Goal: Task Accomplishment & Management: Use online tool/utility

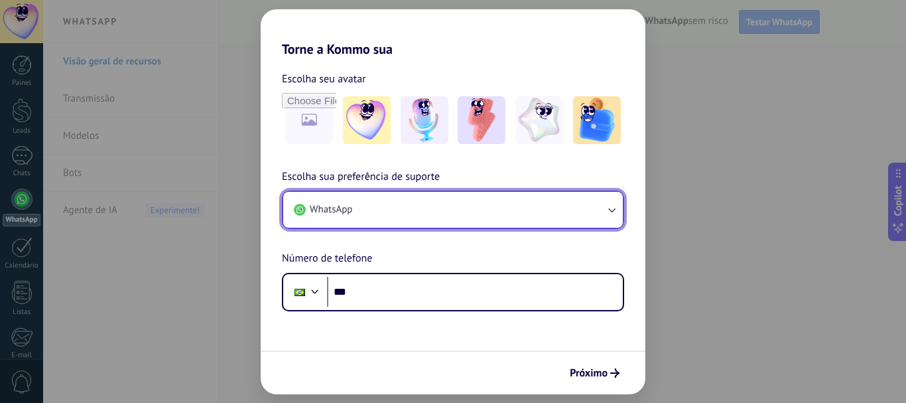
click at [378, 212] on button "WhatsApp" at bounding box center [453, 210] width 340 height 36
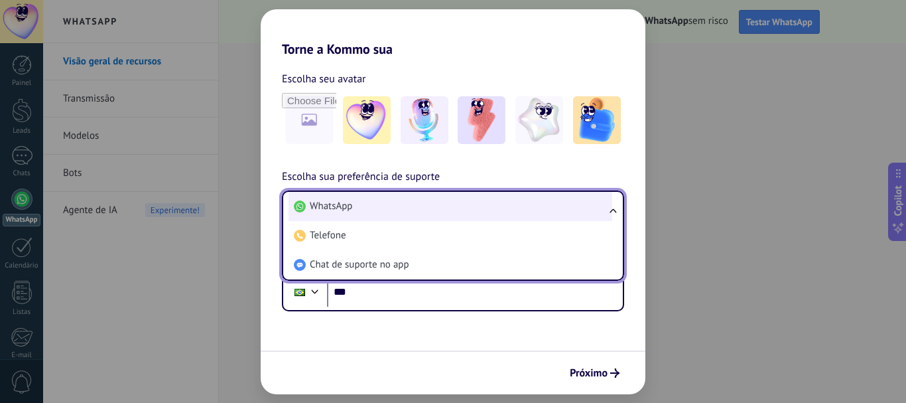
click at [384, 206] on li "WhatsApp" at bounding box center [451, 206] width 324 height 29
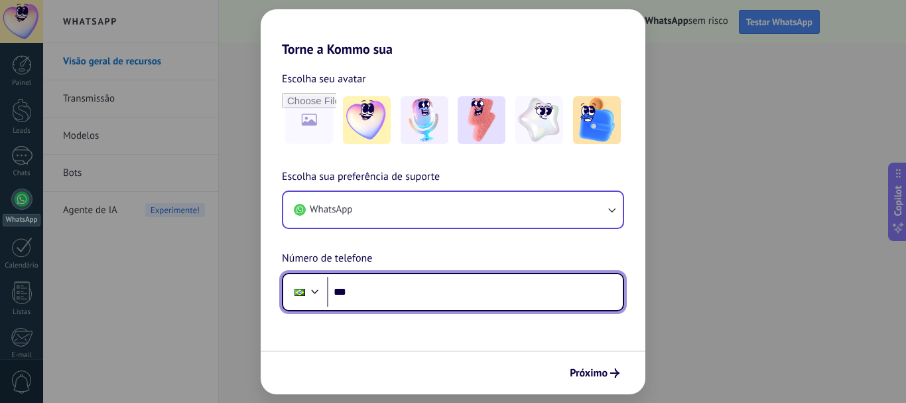
click at [402, 285] on input "***" at bounding box center [475, 292] width 296 height 31
type input "**********"
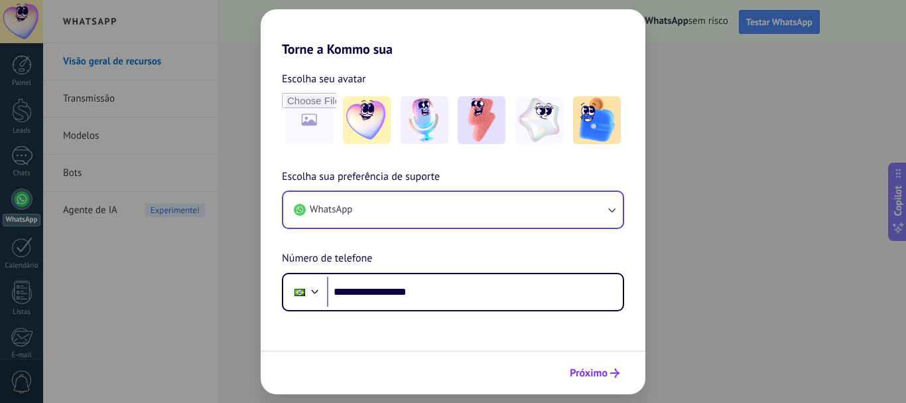
click at [606, 373] on span "Próximo" at bounding box center [589, 372] width 38 height 9
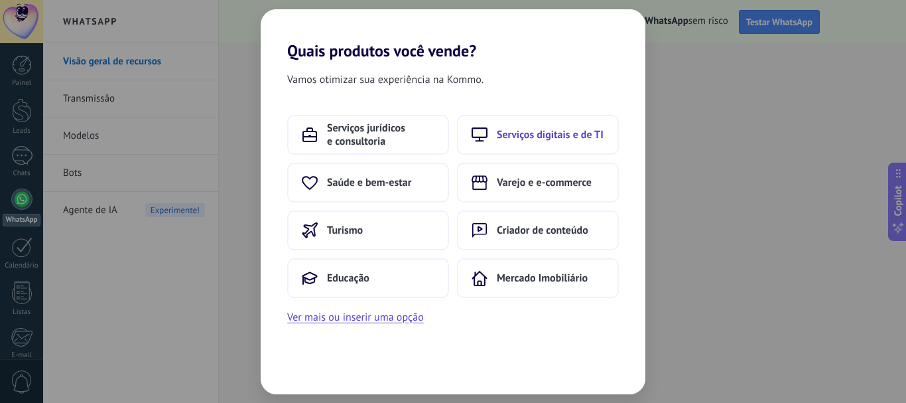
click at [564, 133] on span "Serviços digitais e de TI" at bounding box center [550, 134] width 107 height 13
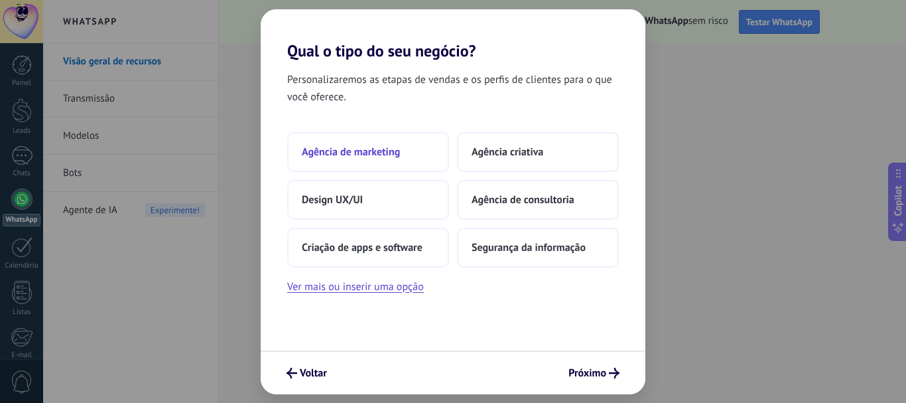
click at [381, 148] on span "Agência de marketing" at bounding box center [351, 151] width 98 height 13
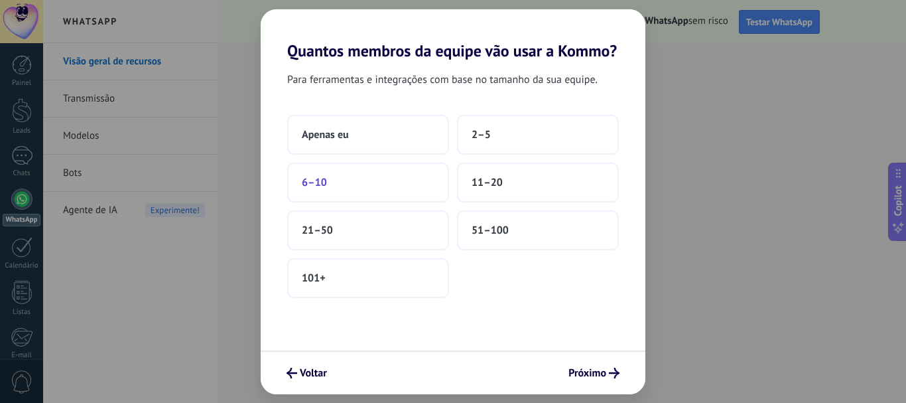
click at [314, 186] on span "6–10" at bounding box center [314, 182] width 25 height 13
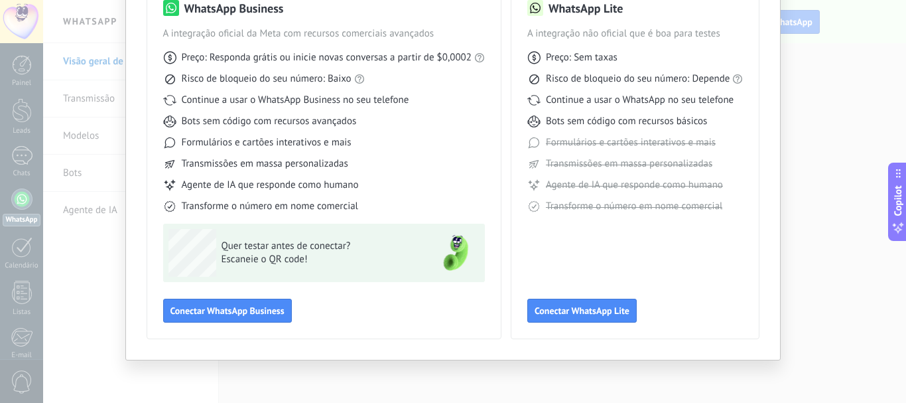
scroll to position [118, 0]
click at [235, 308] on span "Conectar WhatsApp Business" at bounding box center [227, 309] width 114 height 9
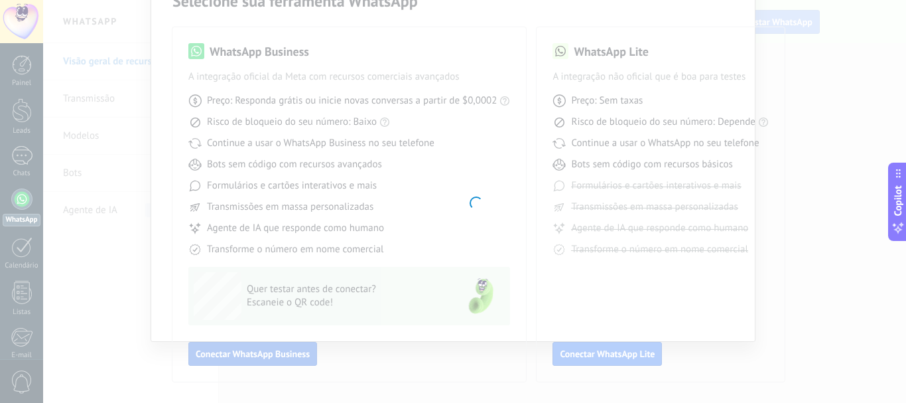
scroll to position [74, 0]
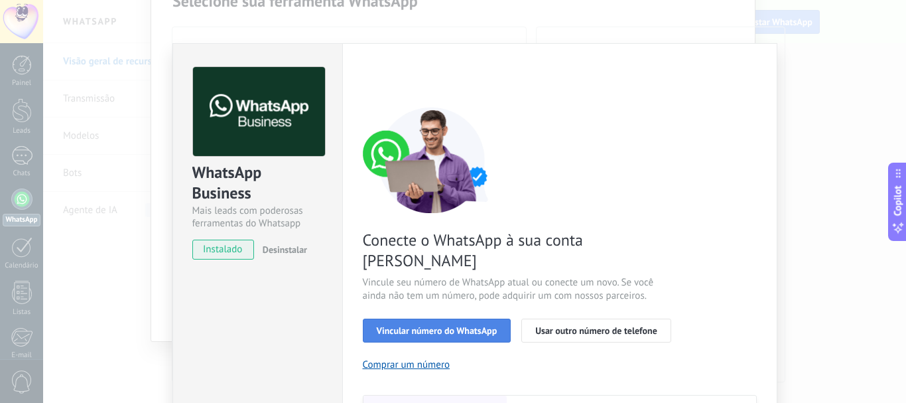
click at [470, 318] on button "Vincular número do WhatsApp" at bounding box center [437, 330] width 149 height 24
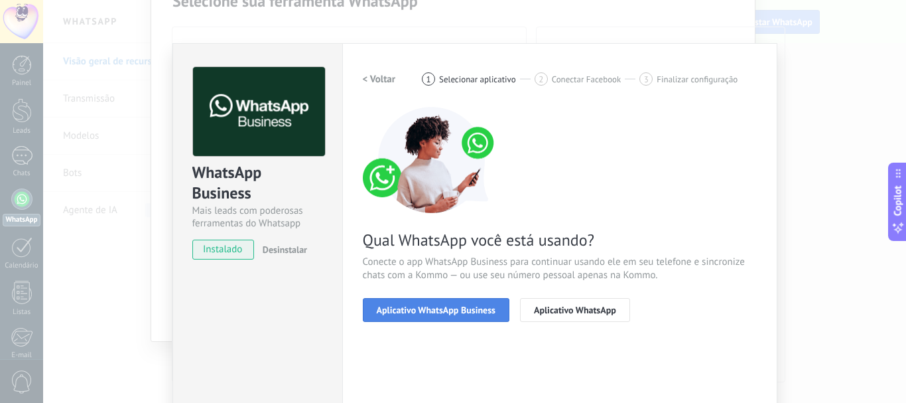
click at [391, 305] on span "Aplicativo WhatsApp Business" at bounding box center [436, 309] width 119 height 9
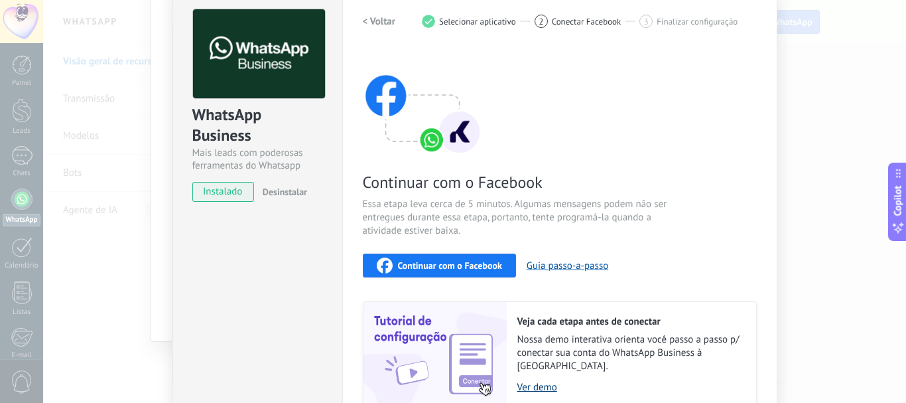
scroll to position [29, 0]
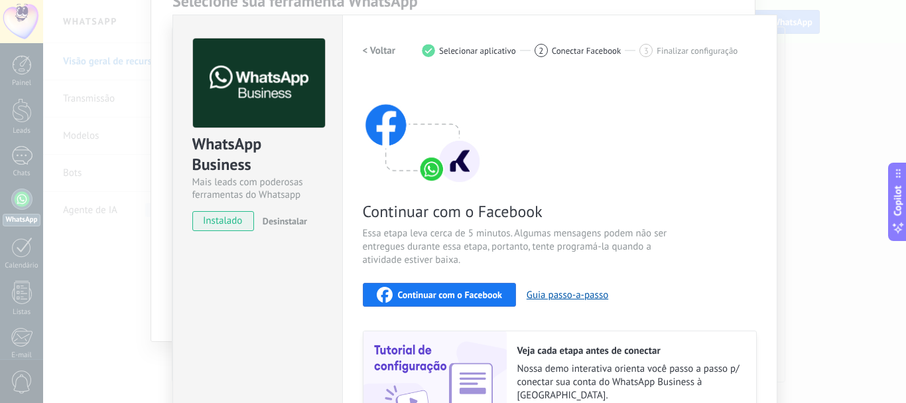
click at [231, 220] on span "instalado" at bounding box center [223, 221] width 60 height 20
click at [468, 291] on span "Continuar com o Facebook" at bounding box center [450, 294] width 104 height 9
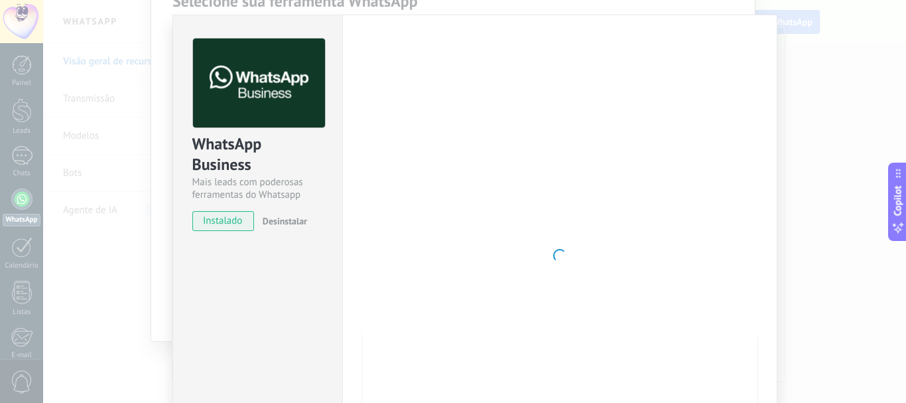
click at [750, 164] on div at bounding box center [560, 255] width 394 height 434
click at [228, 221] on span "instalado" at bounding box center [223, 221] width 60 height 20
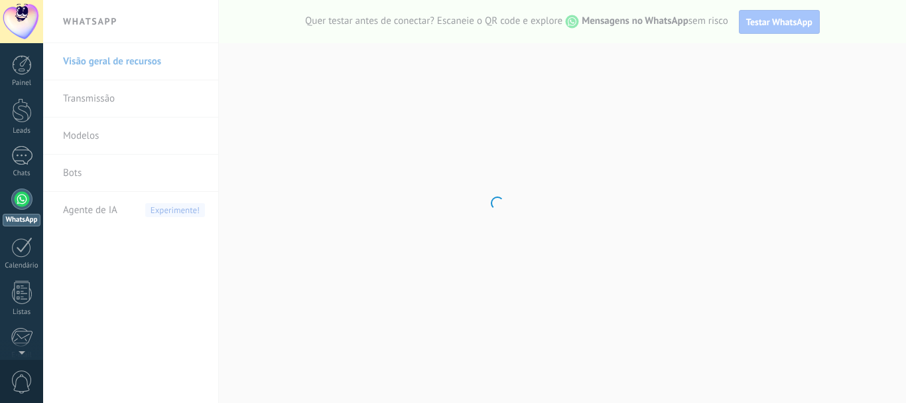
click at [332, 289] on body ".abecls-1,.abecls-2{fill-rule:evenodd}.abecls-2{fill:#fff} .abhcls-1{fill:none}…" at bounding box center [453, 201] width 906 height 403
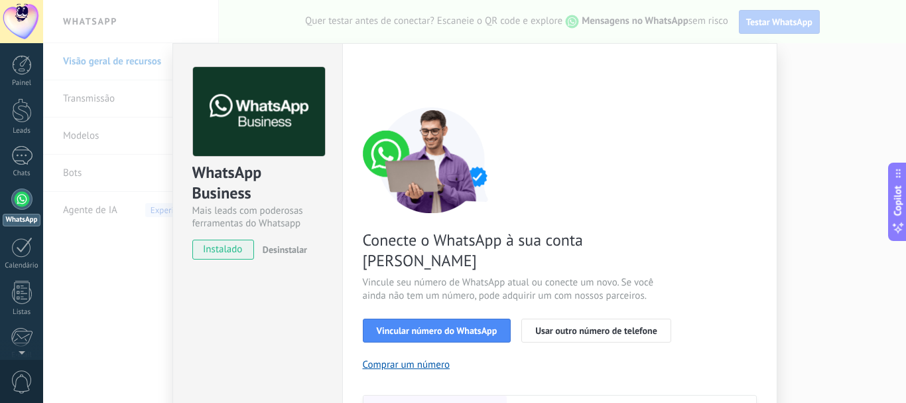
click at [846, 107] on div "WhatsApp Business Mais leads com poderosas ferramentas do Whatsapp instalado De…" at bounding box center [474, 201] width 863 height 403
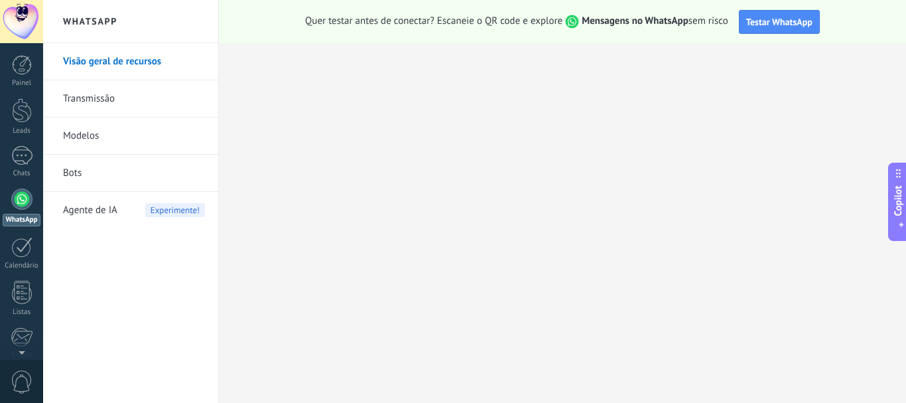
click at [109, 141] on link "Modelos" at bounding box center [134, 135] width 142 height 37
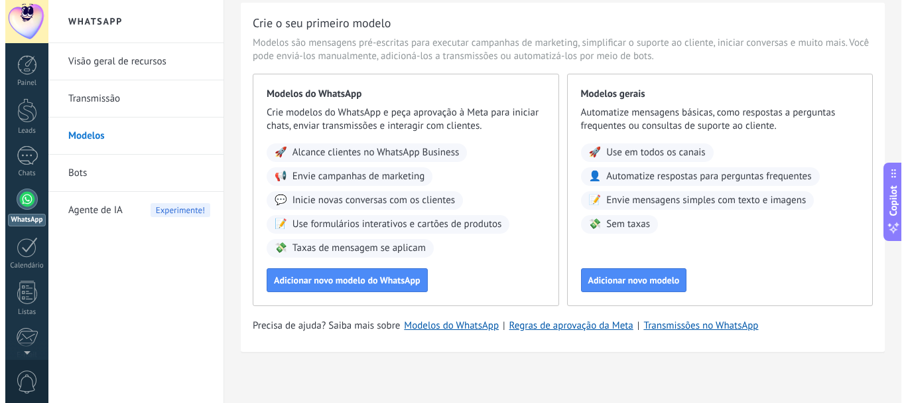
scroll to position [45, 0]
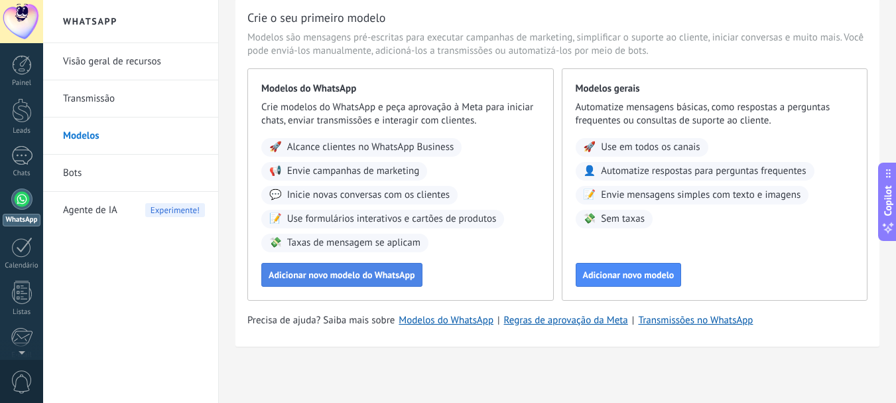
click at [352, 271] on span "Adicionar novo modelo do WhatsApp" at bounding box center [342, 274] width 147 height 9
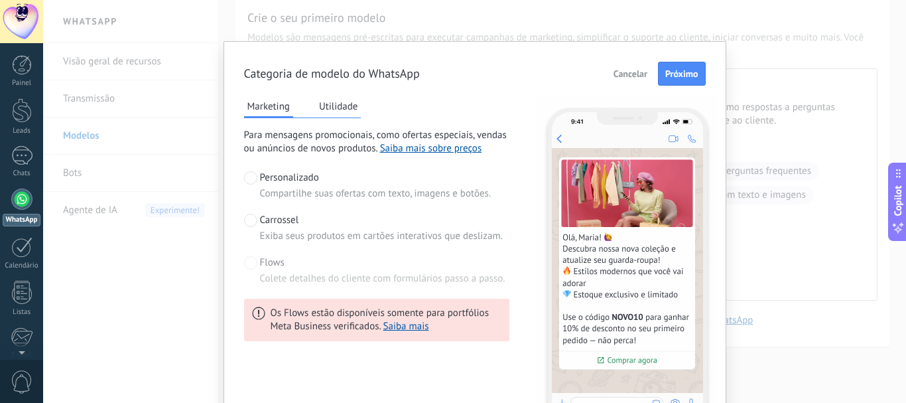
scroll to position [0, 0]
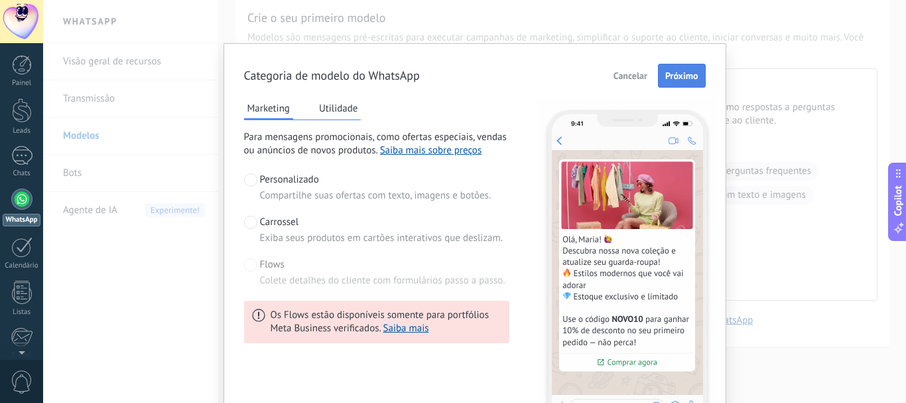
click at [684, 74] on span "Próximo" at bounding box center [681, 75] width 33 height 9
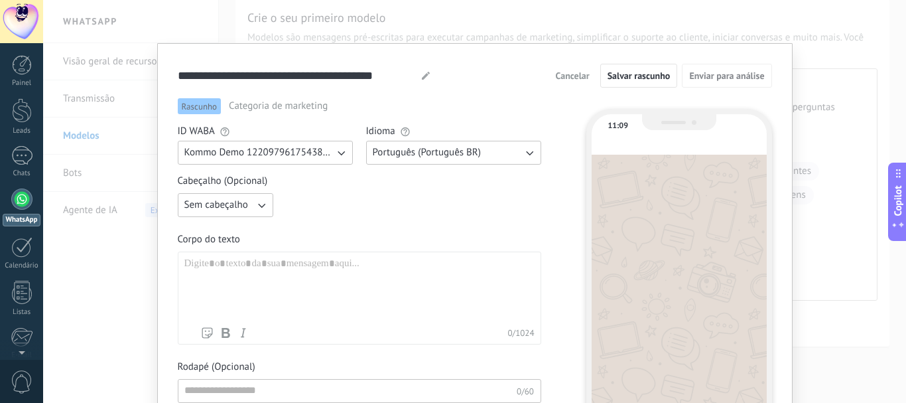
type input "**********"
click at [279, 276] on div at bounding box center [359, 288] width 350 height 63
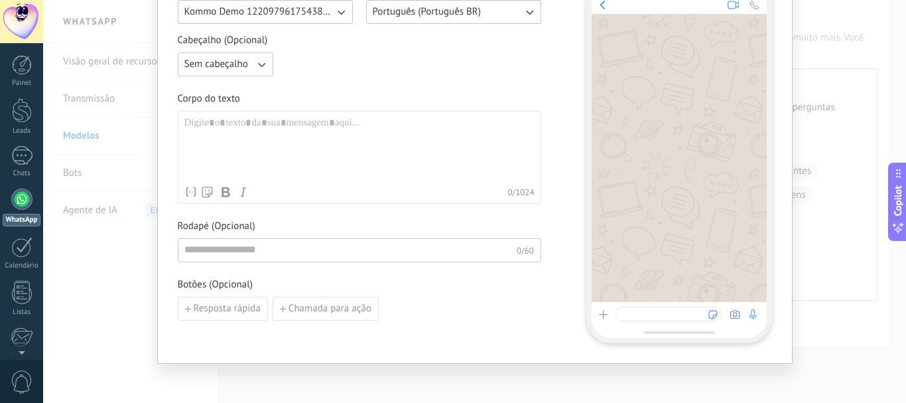
scroll to position [155, 0]
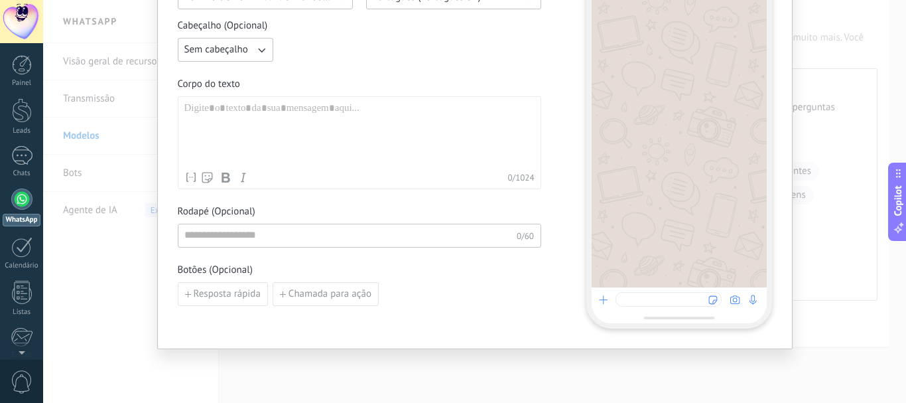
click at [397, 131] on div at bounding box center [359, 133] width 350 height 63
click at [413, 363] on div "**********" at bounding box center [474, 201] width 863 height 403
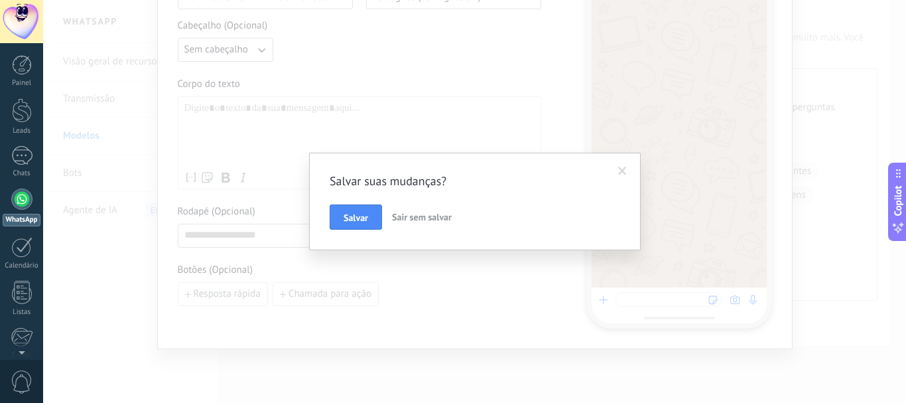
click at [411, 223] on button "Sair sem salvar" at bounding box center [422, 216] width 70 height 25
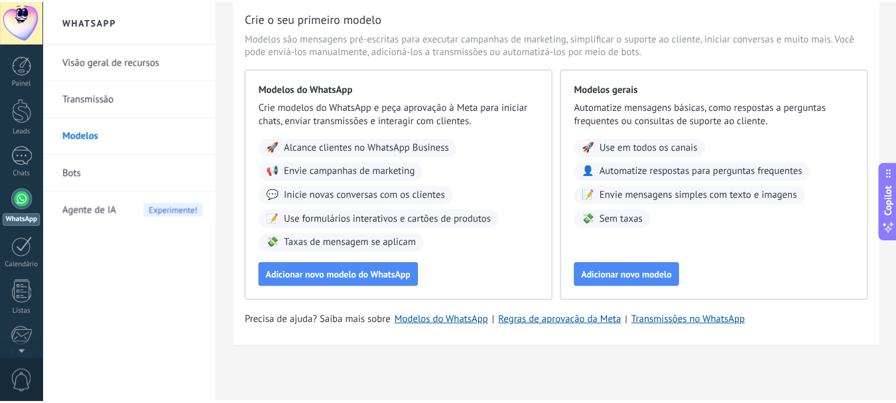
scroll to position [0, 0]
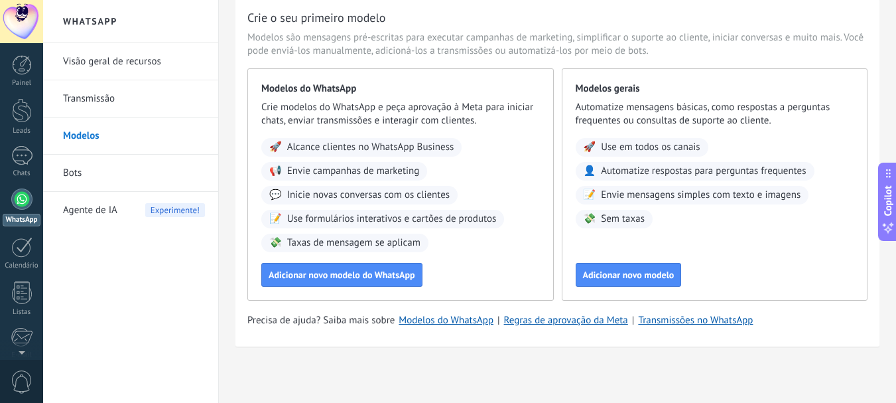
click at [97, 96] on link "Transmissão" at bounding box center [134, 98] width 142 height 37
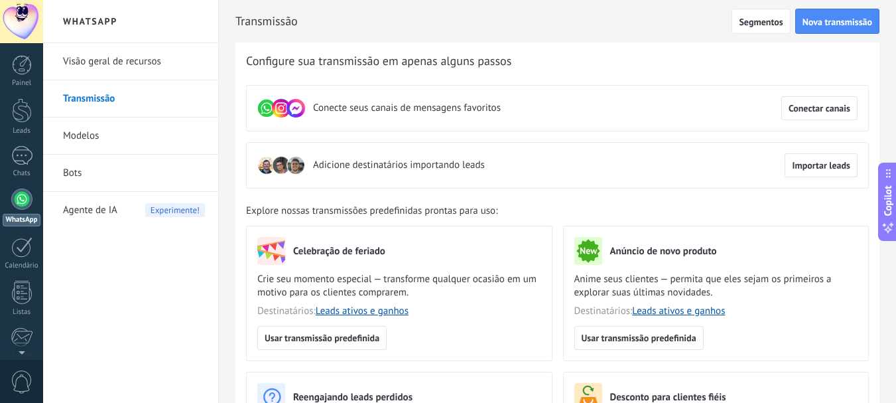
click at [105, 56] on link "Visão geral de recursos" at bounding box center [134, 61] width 142 height 37
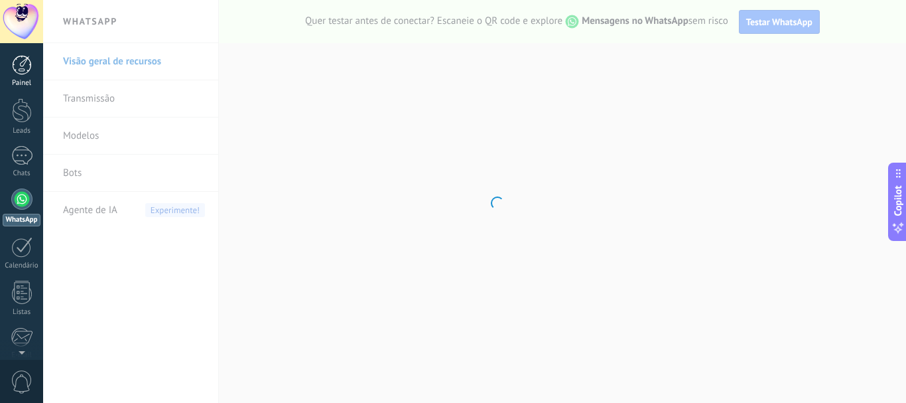
click at [14, 60] on div at bounding box center [22, 65] width 20 height 20
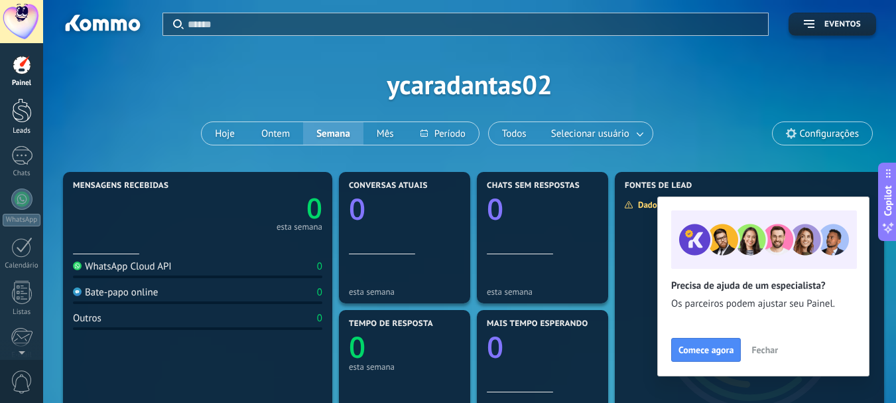
click at [19, 118] on div at bounding box center [22, 110] width 20 height 25
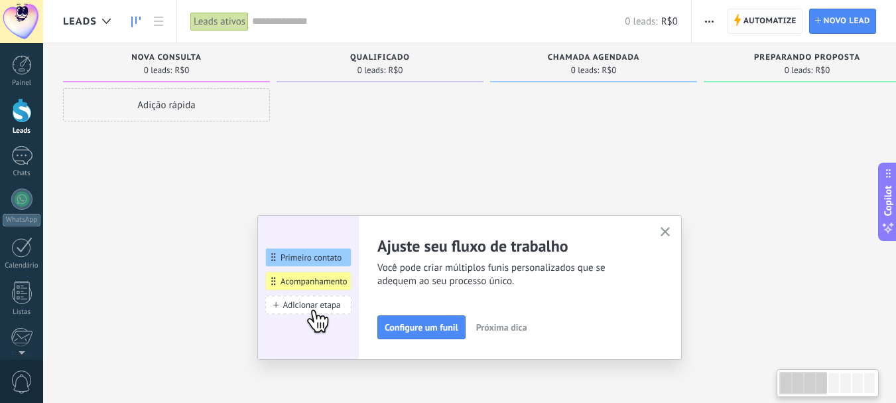
click at [462, 145] on div at bounding box center [380, 202] width 207 height 229
